Goal: Transaction & Acquisition: Purchase product/service

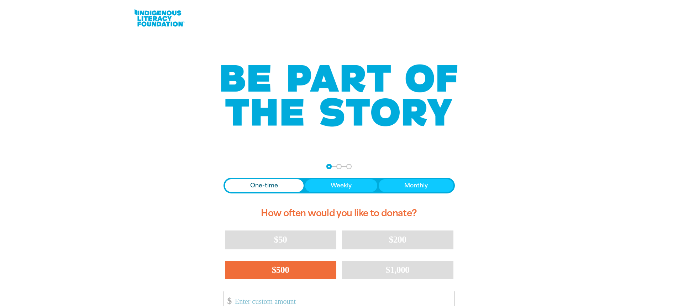
scroll to position [36, 0]
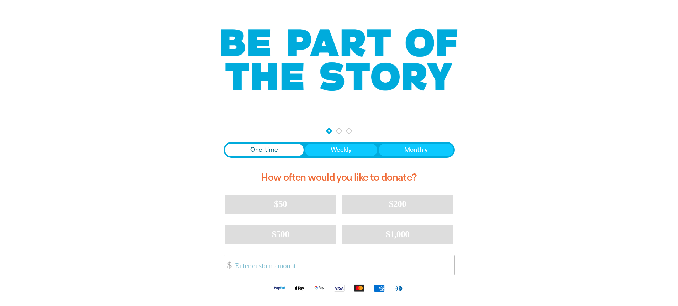
click at [268, 149] on span "One-time" at bounding box center [264, 150] width 28 height 9
click at [253, 259] on input "Other Amount" at bounding box center [342, 265] width 224 height 20
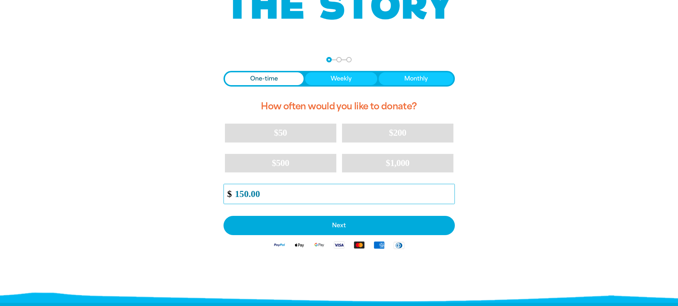
scroll to position [142, 0]
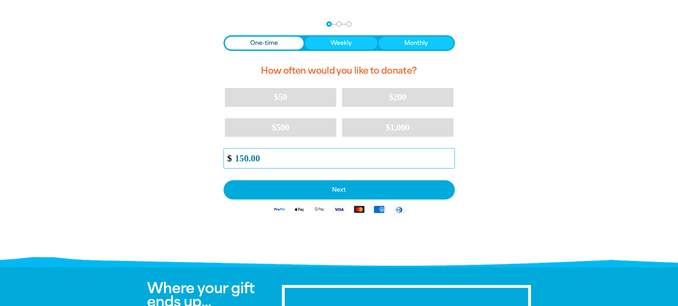
click at [249, 158] on input "150.00" at bounding box center [342, 158] width 224 height 20
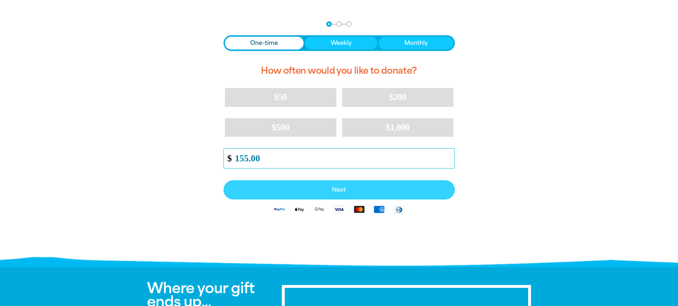
type input "155.00"
click at [353, 189] on span "Next" at bounding box center [339, 190] width 216 height 6
select select "AU"
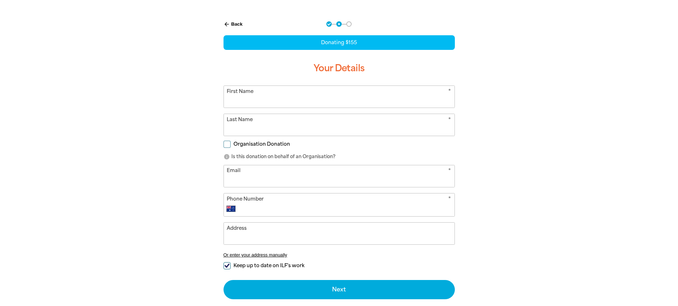
click at [265, 97] on input "First Name" at bounding box center [339, 97] width 231 height 22
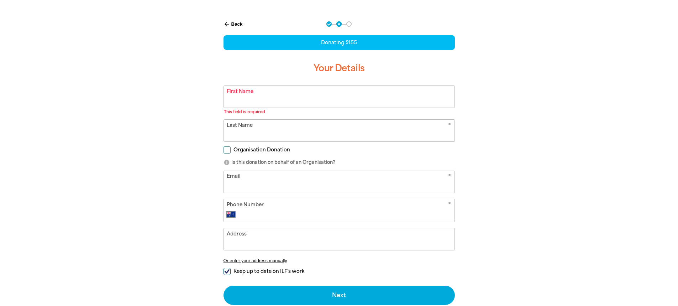
click at [636, 144] on div at bounding box center [339, 180] width 678 height 337
click at [239, 150] on span "Organisation Donation" at bounding box center [261, 149] width 57 height 7
click at [231, 150] on input "Organisation Donation" at bounding box center [226, 149] width 7 height 7
checkbox input "true"
select select "AU"
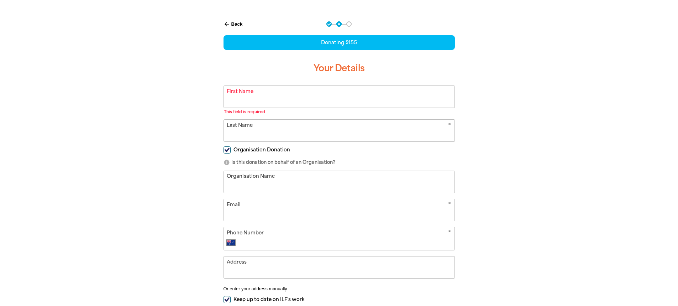
click at [246, 188] on input "Organisation Name" at bounding box center [339, 182] width 231 height 22
type input "[GEOGRAPHIC_DATA]"
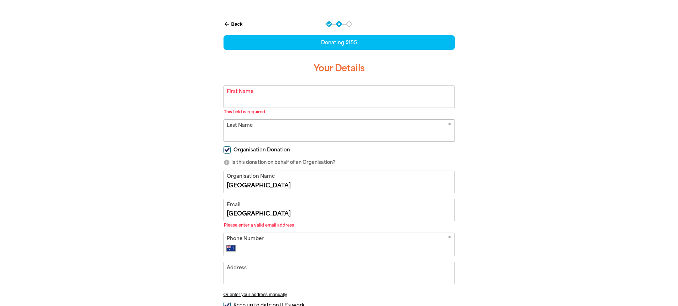
drag, startPoint x: 291, startPoint y: 215, endPoint x: 87, endPoint y: 217, distance: 203.9
click at [87, 217] on section "arrow_back Back Step 1 Step 2 Step 3 Donating $155 Your Details * First Name Th…" at bounding box center [339, 197] width 678 height 370
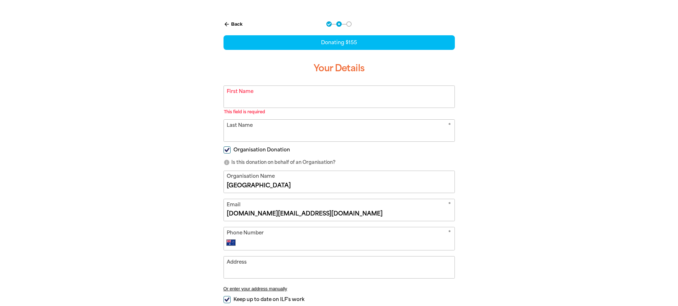
type input "[DOMAIN_NAME][EMAIL_ADDRESS][DOMAIN_NAME]"
click at [274, 237] on div "* Phone Number International [GEOGRAPHIC_DATA] [GEOGRAPHIC_DATA] [GEOGRAPHIC_DA…" at bounding box center [338, 238] width 231 height 23
click at [268, 240] on input "(03)" at bounding box center [346, 242] width 210 height 9
type input "[PHONE_NUMBER]"
drag, startPoint x: 247, startPoint y: 269, endPoint x: 310, endPoint y: 262, distance: 63.7
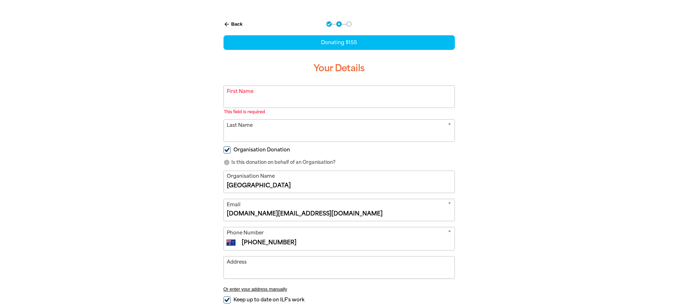
click at [247, 269] on input "Address" at bounding box center [339, 267] width 231 height 22
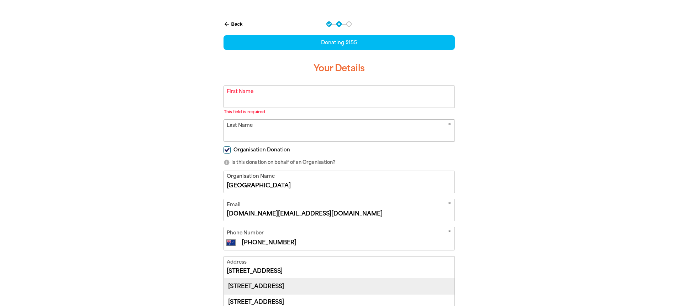
click at [285, 284] on div "[STREET_ADDRESS]" at bounding box center [339, 285] width 231 height 15
type input "[STREET_ADDRESS]"
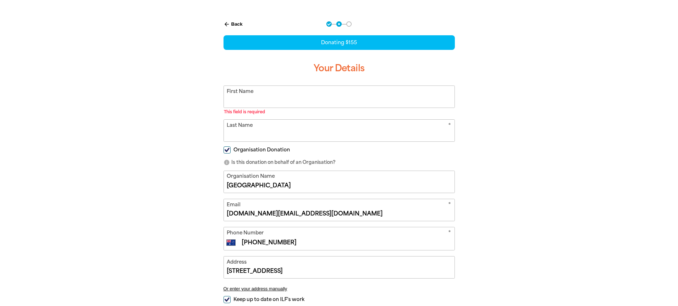
click at [293, 104] on input "First Name" at bounding box center [339, 97] width 231 height 22
drag, startPoint x: 280, startPoint y: 102, endPoint x: 270, endPoint y: 100, distance: 10.9
click at [278, 101] on input "[PERSON_NAME]" at bounding box center [339, 97] width 231 height 22
type input "[PERSON_NAME]"
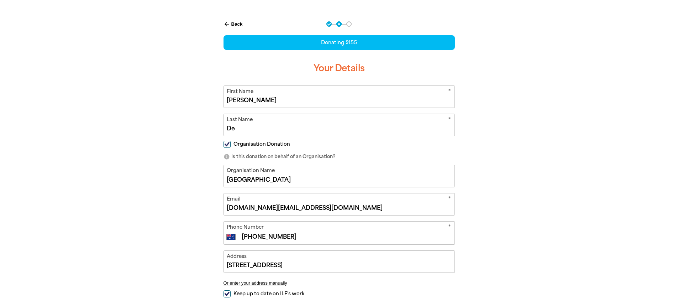
type input "D"
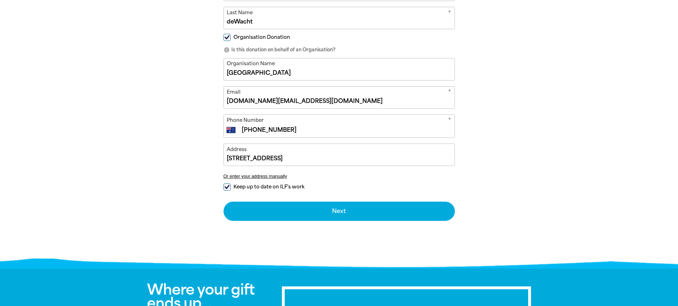
scroll to position [285, 0]
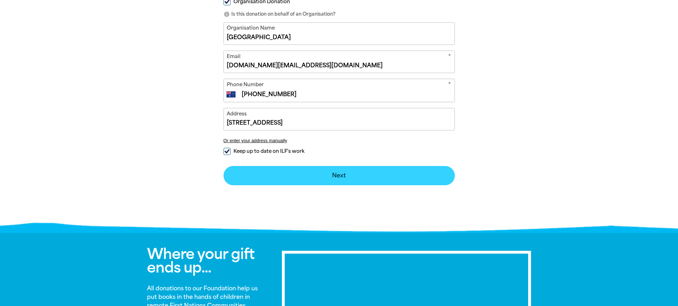
type input "deWacht"
click at [344, 177] on button "Next chevron_right" at bounding box center [338, 175] width 231 height 19
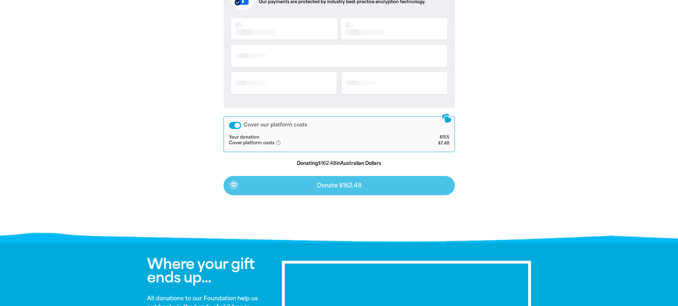
scroll to position [146, 0]
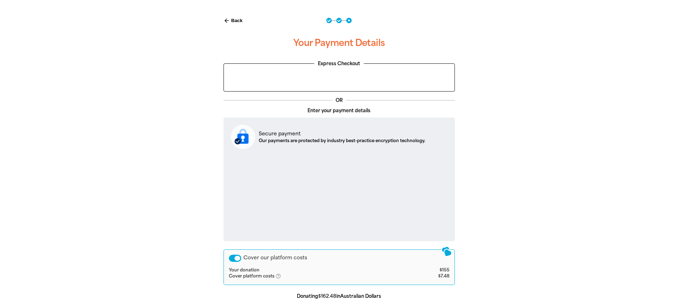
drag, startPoint x: 235, startPoint y: 257, endPoint x: 248, endPoint y: 265, distance: 14.8
click at [235, 257] on div "Cover our platform costs" at bounding box center [235, 257] width 12 height 7
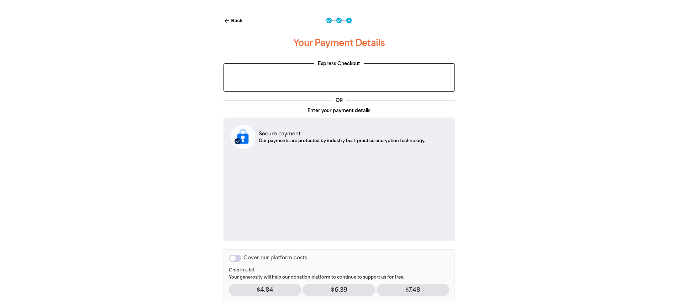
scroll to position [217, 0]
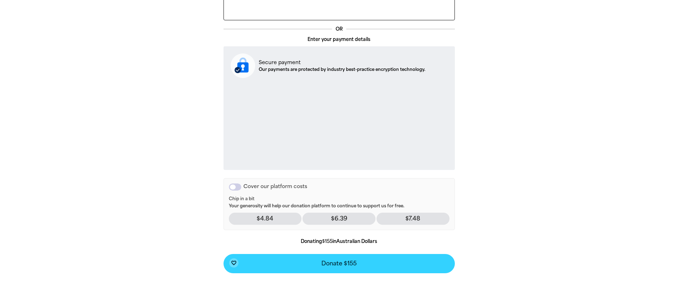
click at [334, 264] on span "Donate $155" at bounding box center [338, 263] width 35 height 6
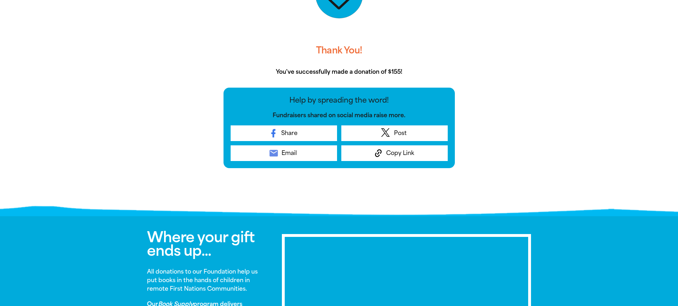
scroll to position [0, 0]
